Goal: Navigation & Orientation: Find specific page/section

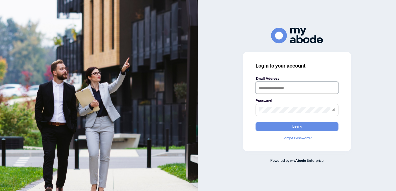
click at [288, 87] on input "text" at bounding box center [297, 88] width 83 height 12
type input "**********"
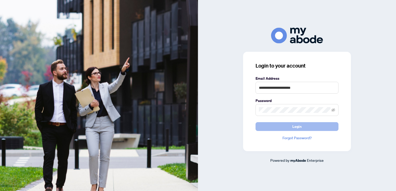
click at [308, 127] on button "Login" at bounding box center [297, 126] width 83 height 9
click at [301, 123] on span "Login" at bounding box center [297, 127] width 9 height 8
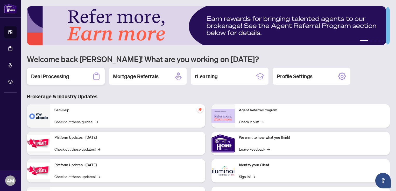
click at [50, 77] on h2 "Deal Processing" at bounding box center [50, 76] width 38 height 7
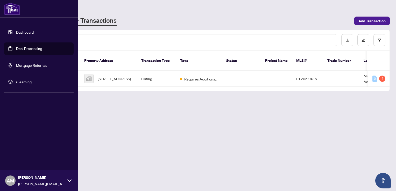
click at [30, 31] on link "Dashboard" at bounding box center [25, 32] width 18 height 5
